Goal: Transaction & Acquisition: Purchase product/service

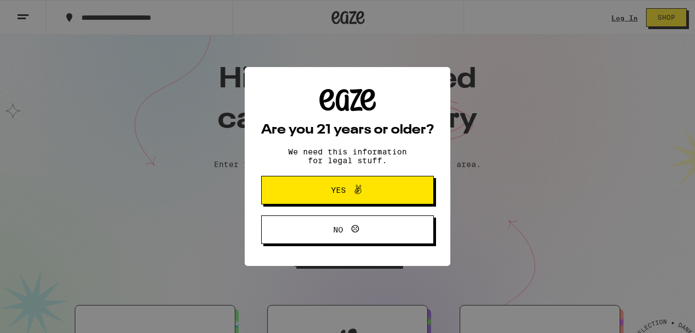
click at [333, 197] on span "Yes" at bounding box center [348, 190] width 84 height 14
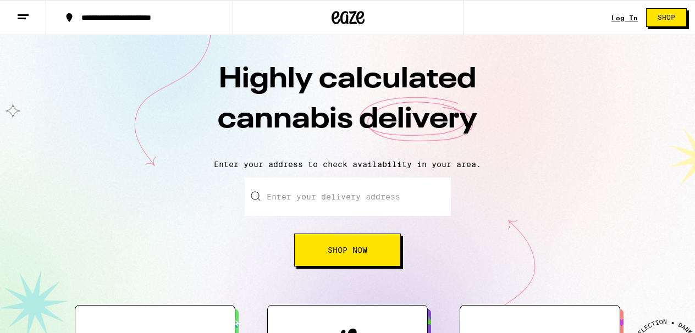
click at [326, 206] on input "Enter your delivery address" at bounding box center [348, 197] width 206 height 39
type input "[STREET_ADDRESS][PERSON_NAME]"
type input "[GEOGRAPHIC_DATA]"
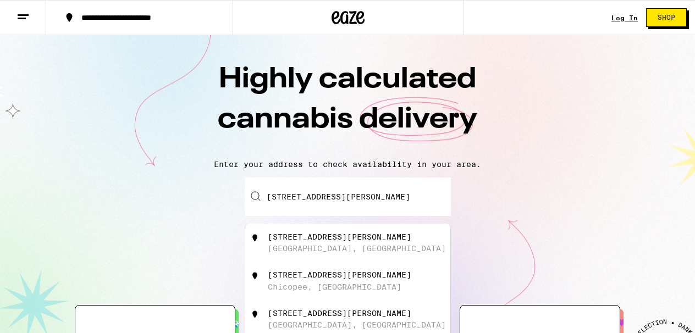
click at [322, 246] on div "[STREET_ADDRESS][PERSON_NAME]" at bounding box center [366, 243] width 196 height 21
type input "[STREET_ADDRESS][PERSON_NAME]"
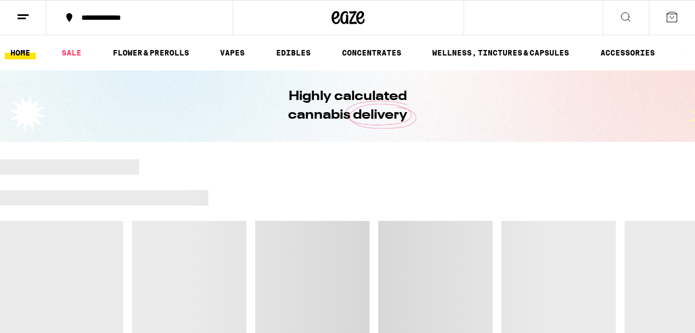
click at [340, 251] on div at bounding box center [347, 275] width 695 height 231
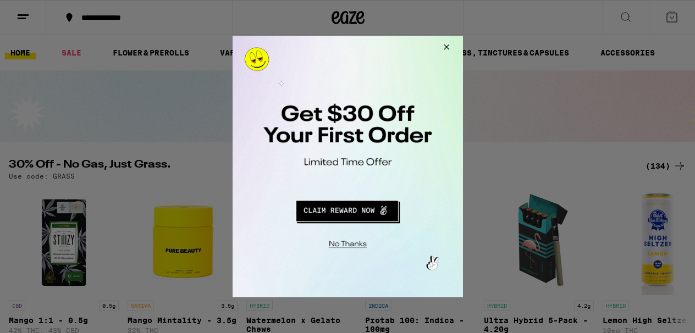
click at [446, 47] on button "Close Modal" at bounding box center [445, 49] width 30 height 26
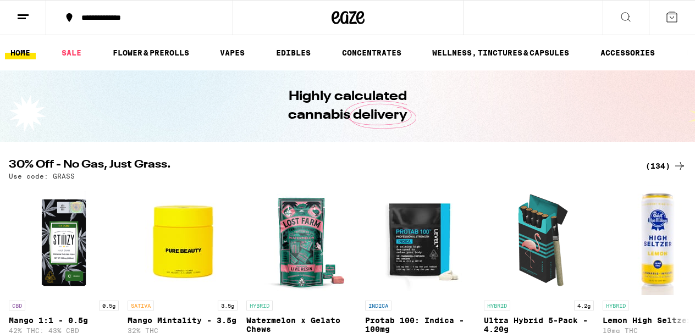
click at [635, 19] on button at bounding box center [626, 18] width 46 height 35
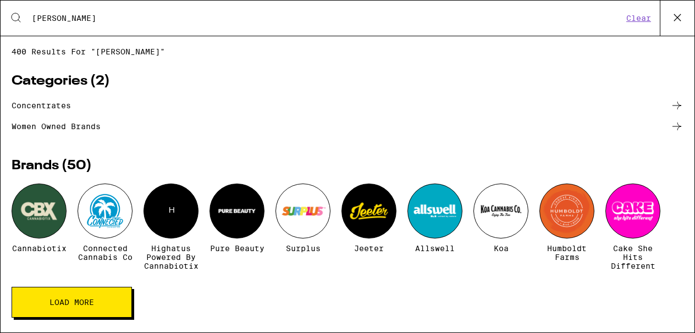
type input "[PERSON_NAME]"
click at [83, 317] on button "Load More" at bounding box center [72, 302] width 120 height 31
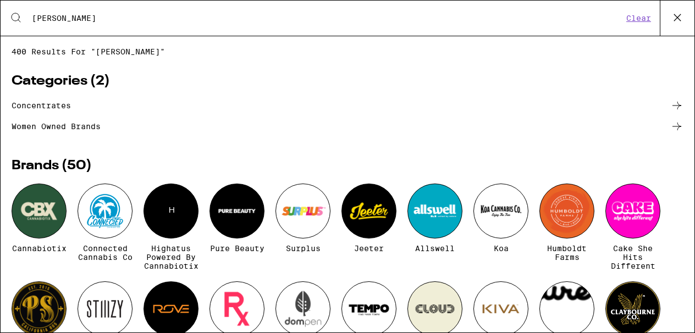
click at [245, 26] on div "Search for Products [PERSON_NAME] Clear" at bounding box center [348, 18] width 694 height 35
click at [571, 108] on link "concentrates" at bounding box center [348, 105] width 672 height 13
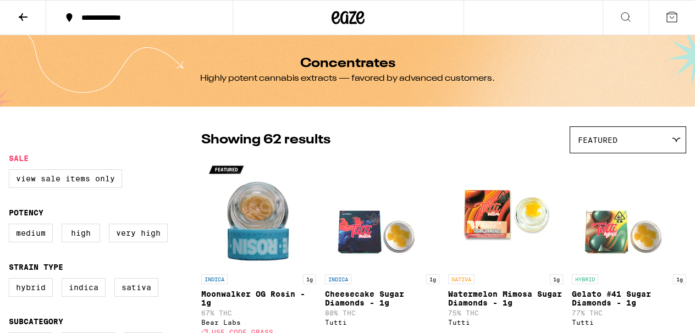
click at [630, 20] on icon at bounding box center [626, 17] width 9 height 9
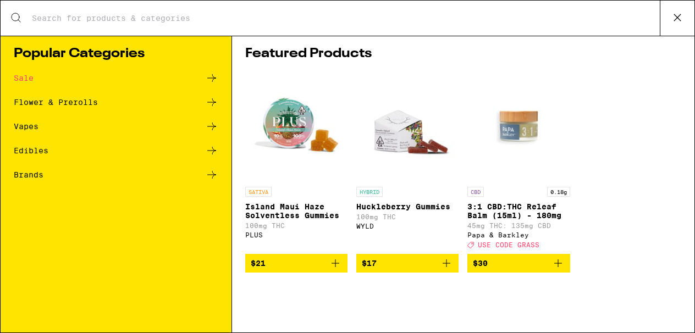
click at [294, 23] on input "Search for Products" at bounding box center [345, 18] width 629 height 10
click at [208, 172] on icon at bounding box center [211, 174] width 13 height 13
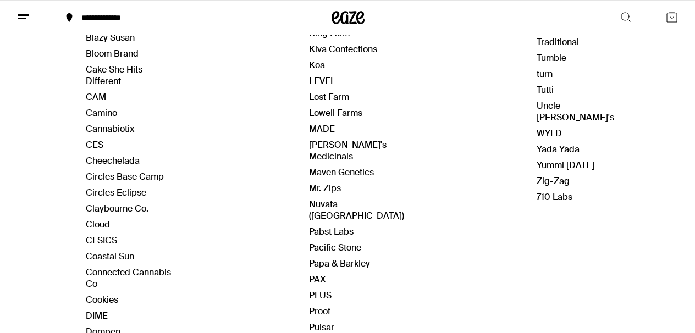
scroll to position [330, 0]
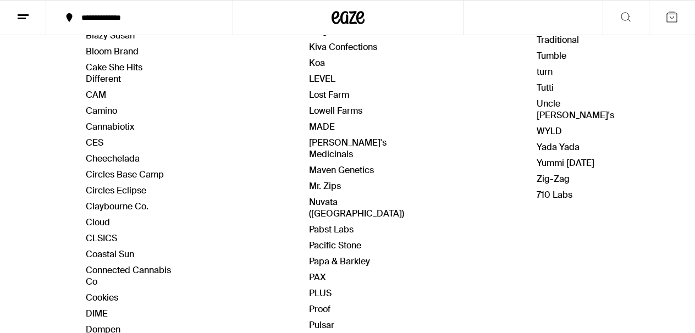
click at [617, 20] on button at bounding box center [626, 18] width 46 height 35
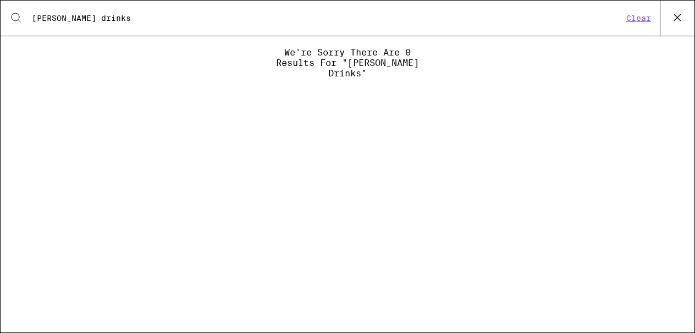
drag, startPoint x: 57, startPoint y: 20, endPoint x: 0, endPoint y: 16, distance: 56.8
click at [0, 16] on div "Search for Products [PERSON_NAME] drinks Clear We're sorry there are 0 results …" at bounding box center [347, 166] width 695 height 333
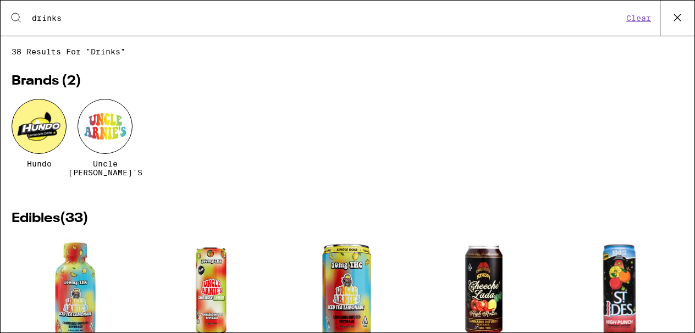
type input "drinks"
click at [660, 143] on div "Hundo Uncle [PERSON_NAME]'s" at bounding box center [348, 146] width 672 height 95
